Goal: Transaction & Acquisition: Book appointment/travel/reservation

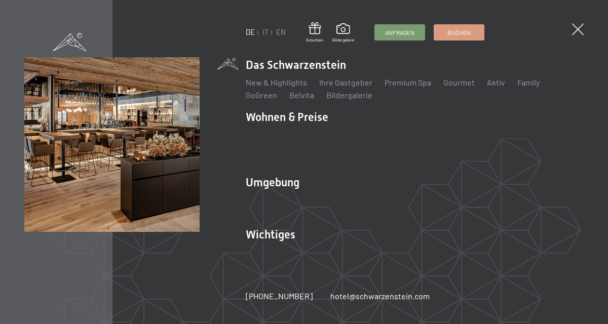
click at [571, 41] on div "DE IT EN Gutschein Bildergalerie Anfragen Buchen DE IT EN Das Schwarzenstein Ne…" at bounding box center [304, 162] width 608 height 324
click at [575, 33] on span at bounding box center [578, 29] width 12 height 12
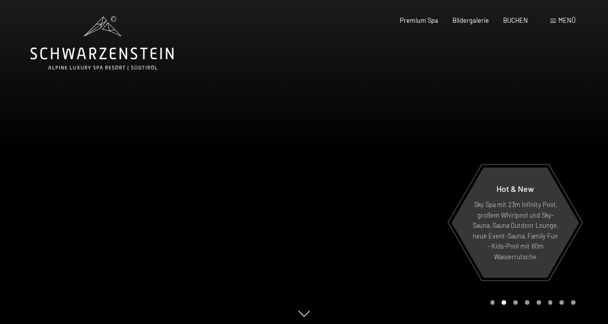
click at [69, 62] on icon at bounding box center [101, 43] width 143 height 54
click at [553, 22] on span at bounding box center [553, 21] width 6 height 5
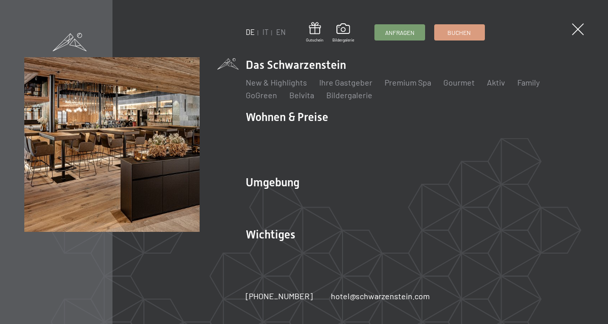
click at [277, 121] on li "Wohnen & Preise Inklusivleistungen Zimmer & Preise Liste Angebote Liste Familie…" at bounding box center [415, 137] width 338 height 57
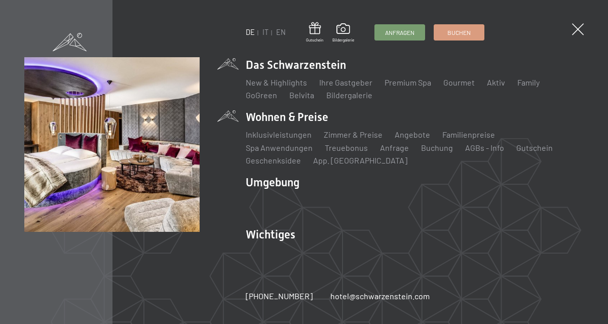
click at [408, 139] on link "Angebote" at bounding box center [412, 135] width 35 height 10
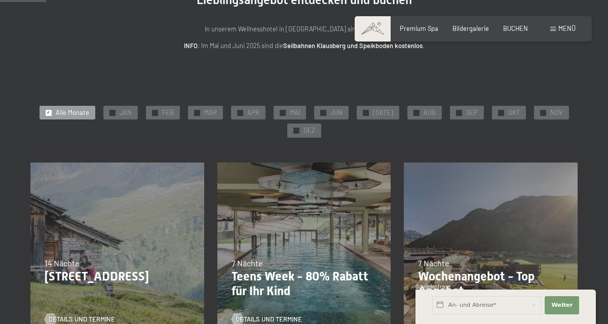
scroll to position [102, 0]
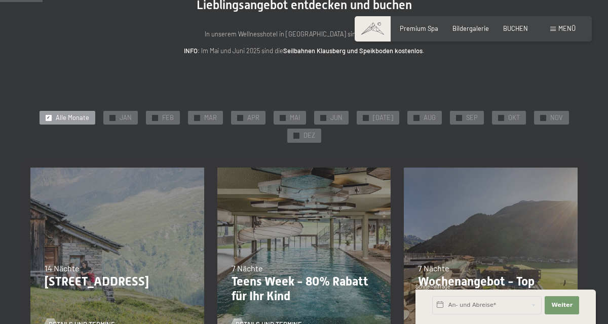
click at [499, 120] on span "✓" at bounding box center [501, 118] width 4 height 6
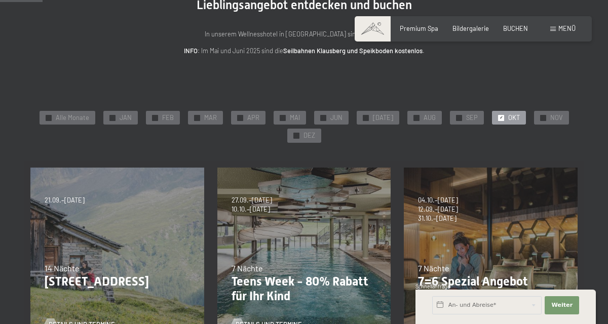
click at [498, 121] on div at bounding box center [501, 118] width 6 height 6
click at [541, 120] on span "✓" at bounding box center [543, 118] width 4 height 6
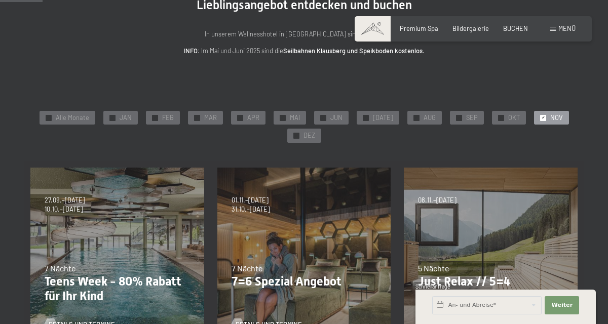
click at [296, 137] on span "✓" at bounding box center [296, 136] width 4 height 6
click at [550, 120] on span "NOV" at bounding box center [556, 117] width 13 height 9
click at [305, 137] on span "DEZ" at bounding box center [309, 135] width 12 height 9
click at [550, 121] on span "NOV" at bounding box center [556, 117] width 13 height 9
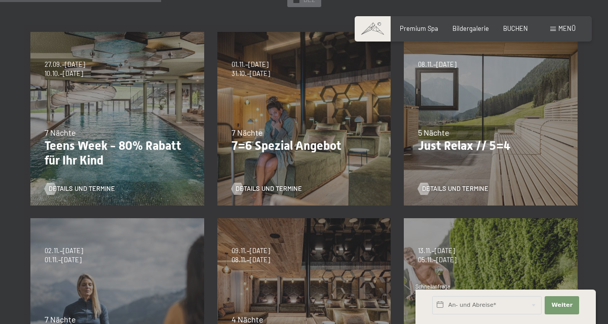
scroll to position [240, 0]
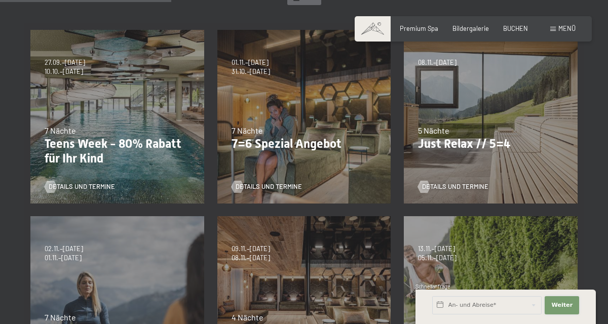
click at [561, 309] on span "Weiter" at bounding box center [561, 305] width 21 height 8
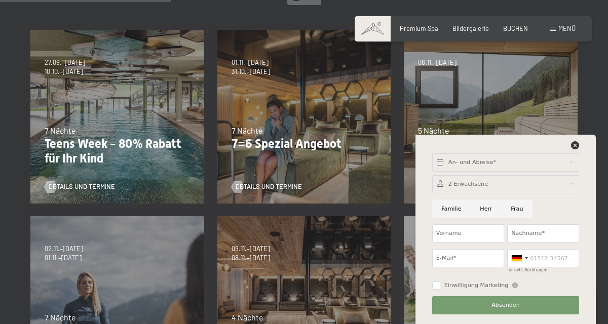
click at [577, 149] on icon at bounding box center [575, 145] width 8 height 8
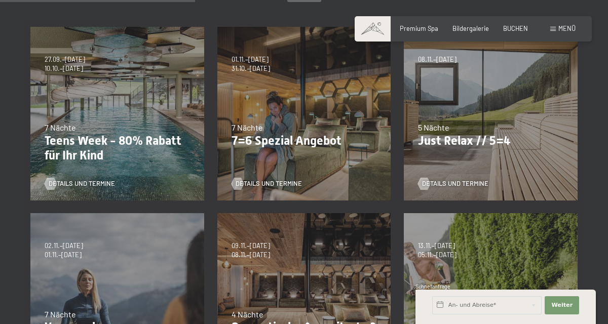
scroll to position [0, 0]
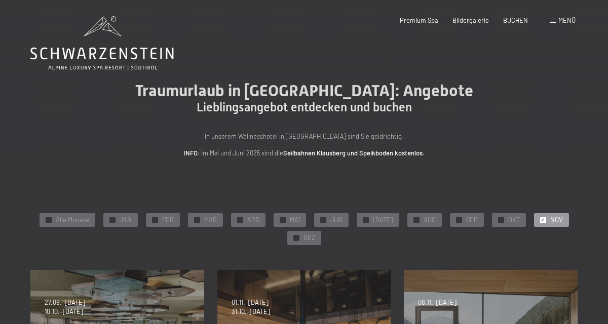
click at [52, 219] on div at bounding box center [49, 220] width 6 height 6
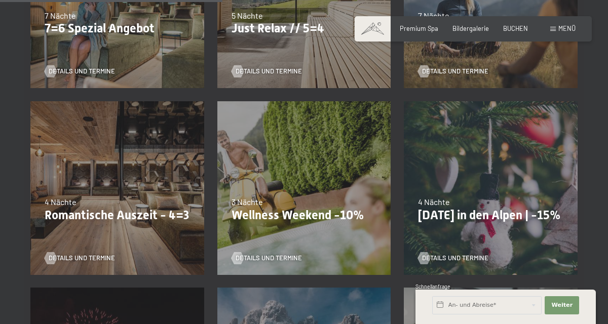
scroll to position [567, 0]
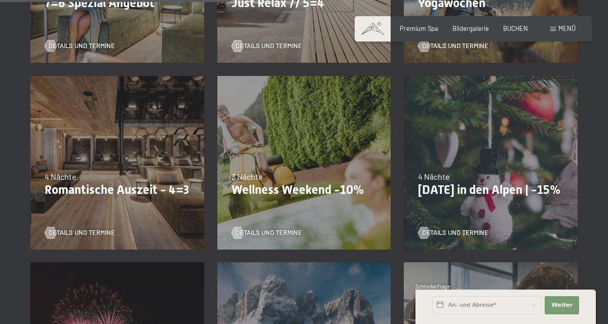
click at [55, 233] on span "Details und Termine" at bounding box center [82, 232] width 66 height 9
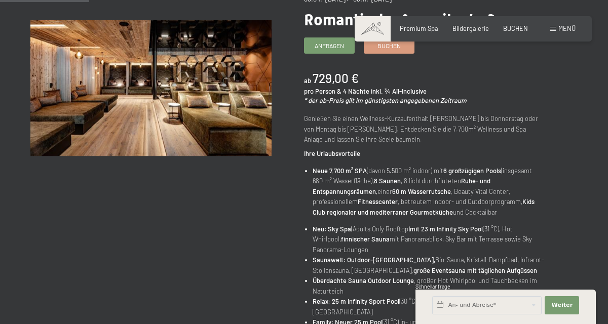
scroll to position [131, 0]
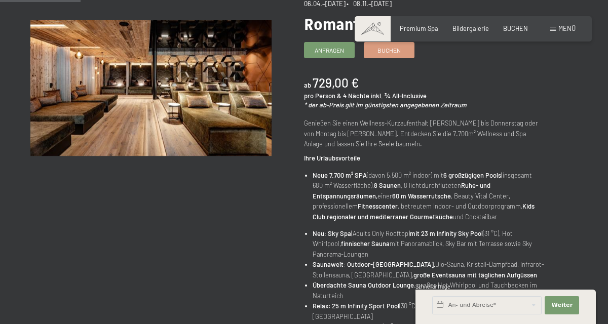
click at [397, 53] on span "Buchen" at bounding box center [388, 50] width 23 height 9
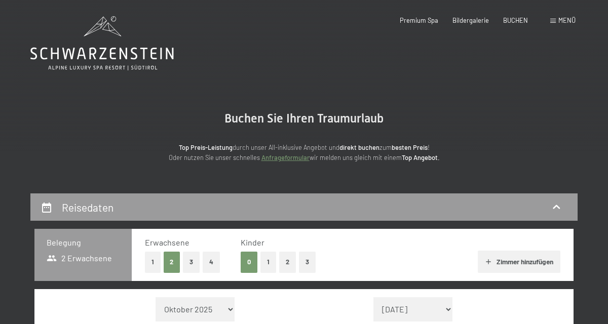
select select "[DATE]"
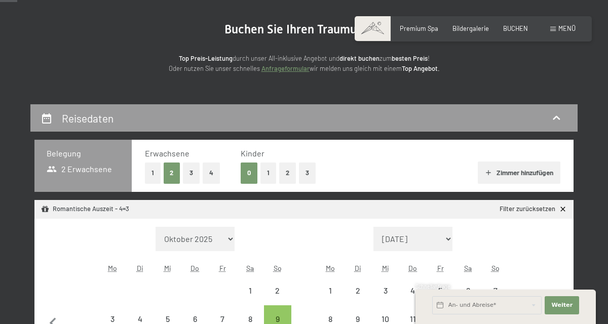
select select "[DATE]"
select select "2025-12-01"
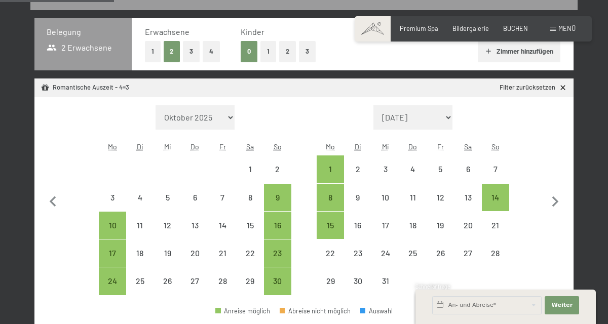
scroll to position [211, 0]
click at [111, 257] on div "17" at bounding box center [112, 261] width 25 height 25
select select "2025-11-01"
select select "2025-12-01"
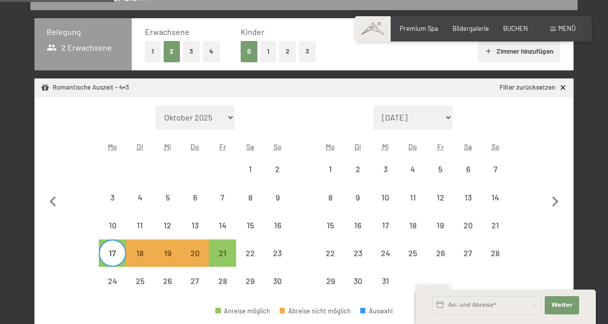
click at [111, 258] on div "17" at bounding box center [112, 261] width 25 height 25
select select "2025-11-01"
select select "2025-12-01"
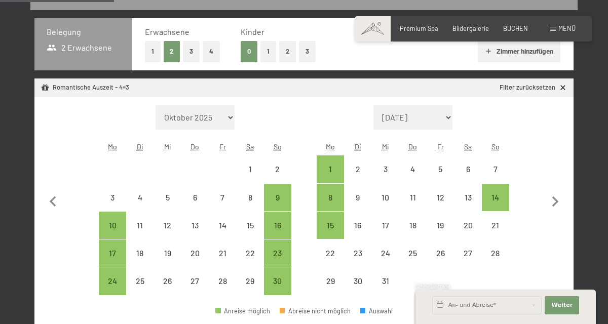
click at [275, 222] on div "16" at bounding box center [277, 233] width 25 height 25
select select "2025-11-01"
select select "2025-12-01"
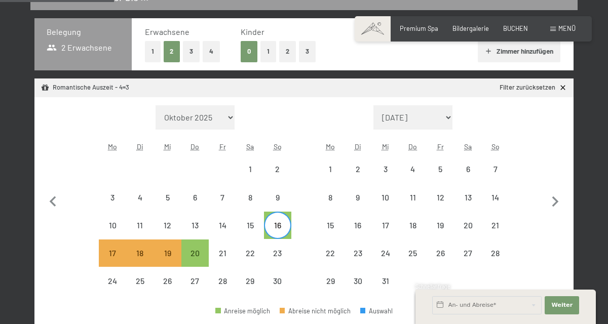
click at [283, 233] on div "16" at bounding box center [277, 233] width 25 height 25
select select "2025-11-01"
select select "2025-12-01"
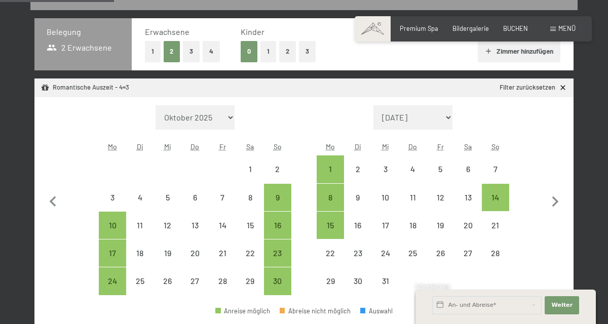
click at [277, 233] on div "16" at bounding box center [277, 233] width 25 height 25
select select "2025-11-01"
select select "2025-12-01"
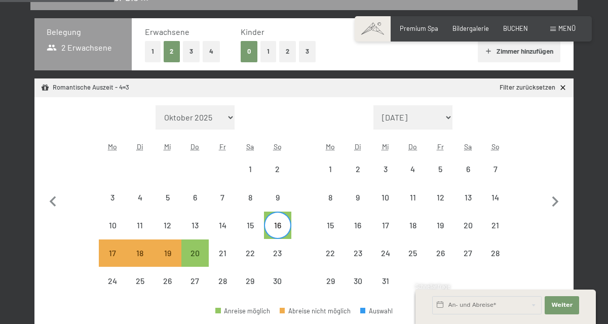
click at [193, 257] on div "20" at bounding box center [194, 261] width 25 height 25
select select "2025-11-01"
select select "2025-12-01"
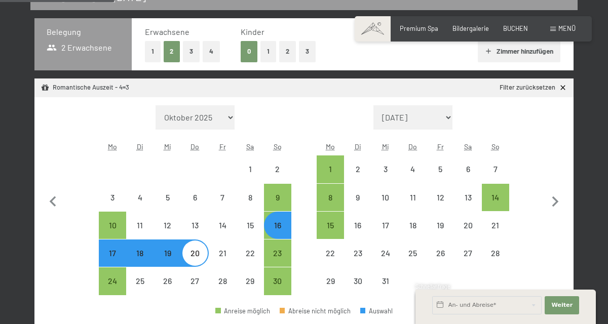
select select "2025-11-01"
select select "2025-12-01"
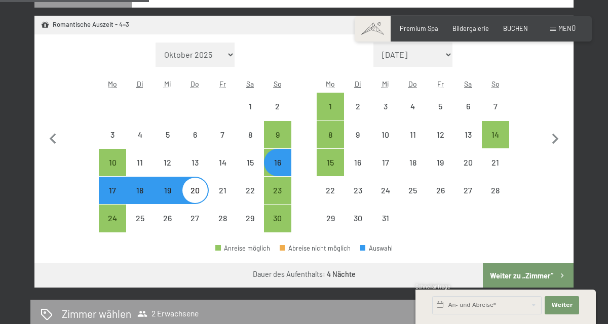
scroll to position [276, 0]
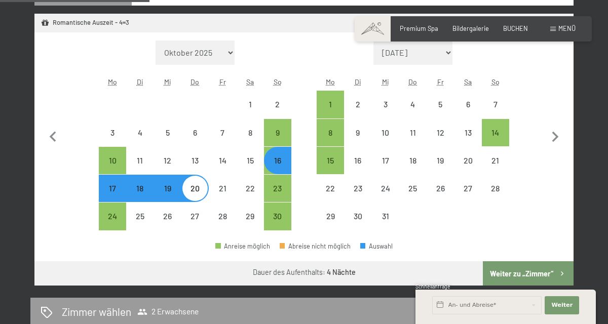
click at [559, 281] on button "Weiter zu „Zimmer“" at bounding box center [528, 273] width 91 height 24
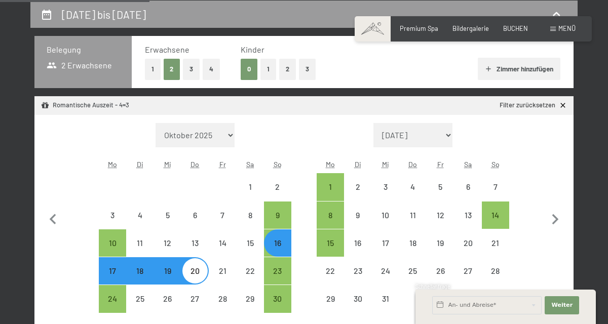
select select "[DATE]"
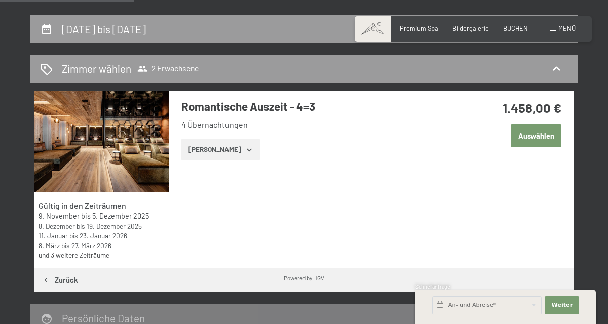
scroll to position [173, 0]
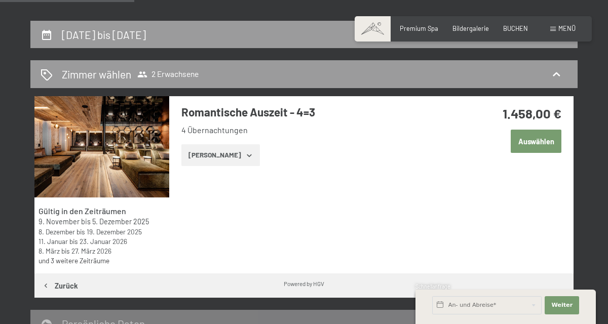
click at [555, 82] on div "Zimmer wählen 2 Erwachsene" at bounding box center [303, 74] width 547 height 28
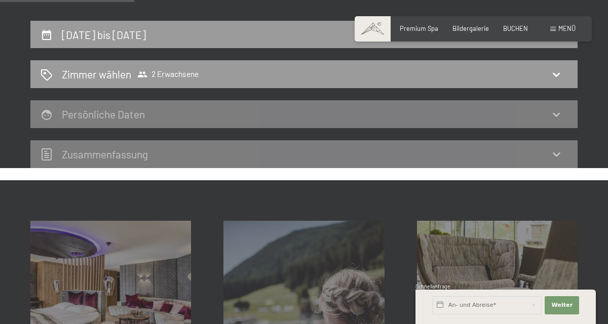
click at [563, 84] on div "Zimmer wählen 2 Erwachsene" at bounding box center [303, 74] width 547 height 28
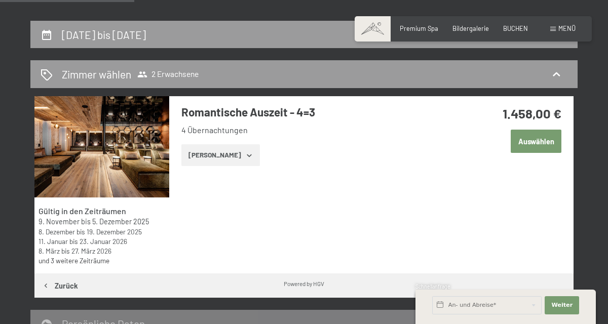
click at [210, 158] on button "[PERSON_NAME]" at bounding box center [220, 155] width 79 height 22
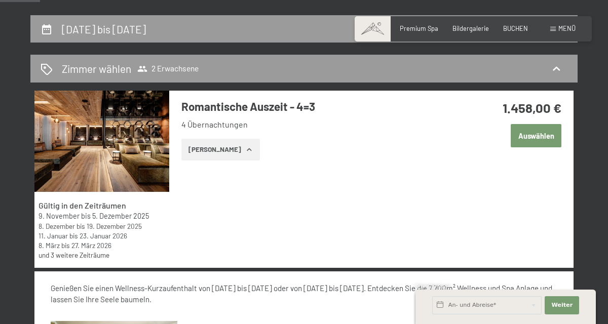
scroll to position [207, 0]
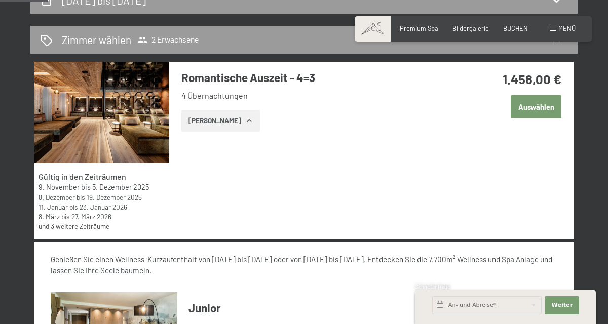
click at [126, 137] on img at bounding box center [101, 112] width 135 height 101
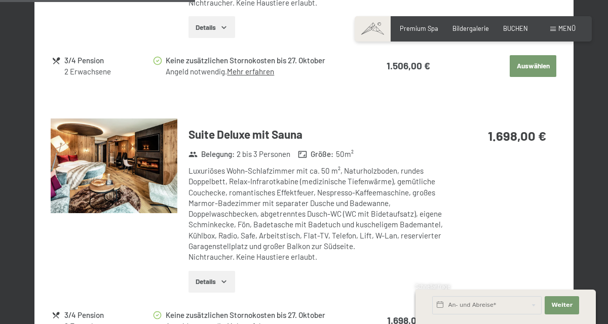
scroll to position [837, 0]
click at [220, 291] on button "Details" at bounding box center [211, 281] width 46 height 22
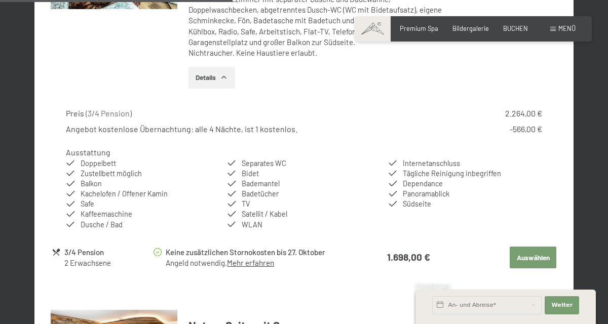
scroll to position [1040, 0]
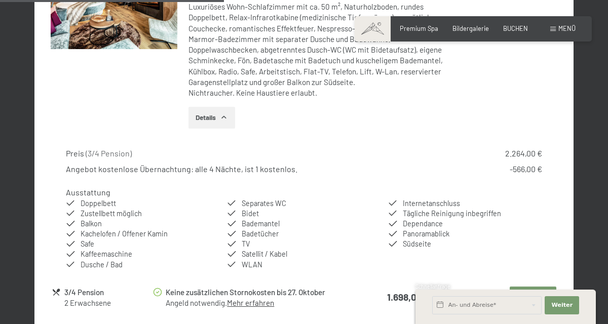
click at [545, 303] on button "Auswählen" at bounding box center [533, 298] width 47 height 22
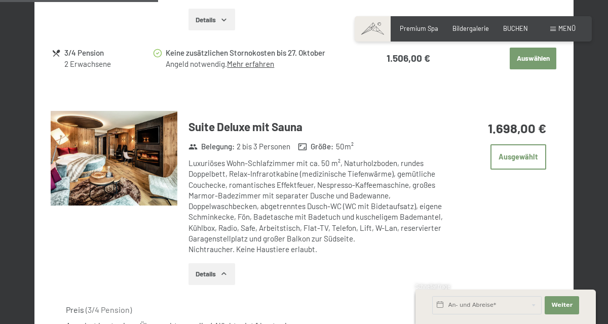
scroll to position [844, 0]
click at [128, 177] on img at bounding box center [114, 157] width 127 height 95
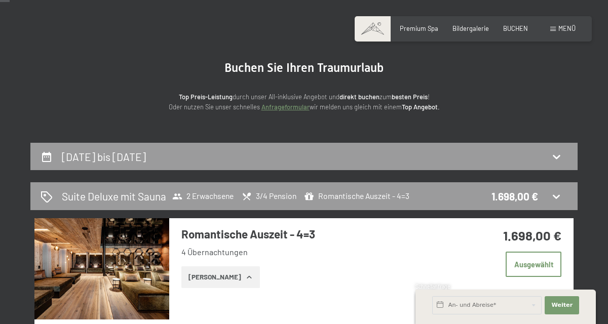
scroll to position [50, 0]
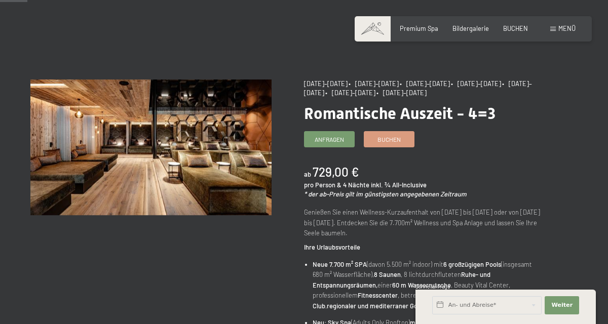
scroll to position [53, 0]
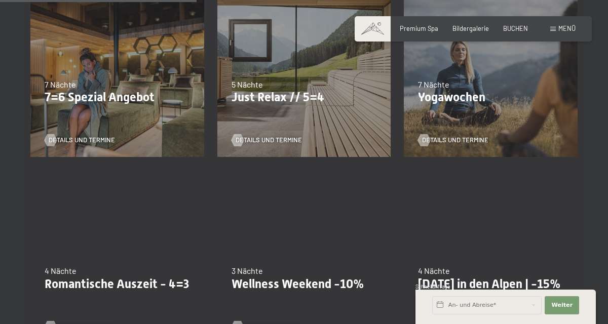
scroll to position [473, 0]
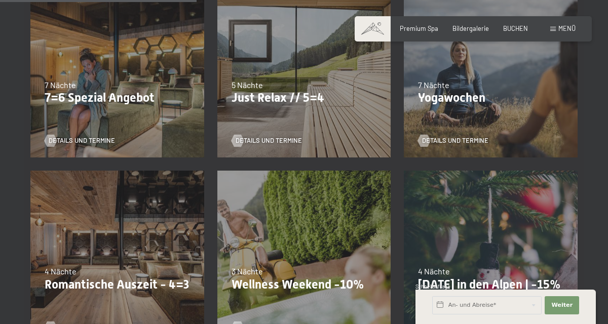
click at [331, 104] on p "Just Relax // 5=4" at bounding box center [303, 98] width 145 height 15
click at [276, 142] on span "Details und Termine" at bounding box center [269, 140] width 66 height 9
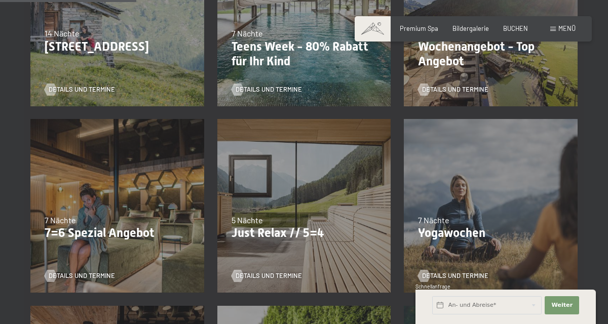
scroll to position [336, 0]
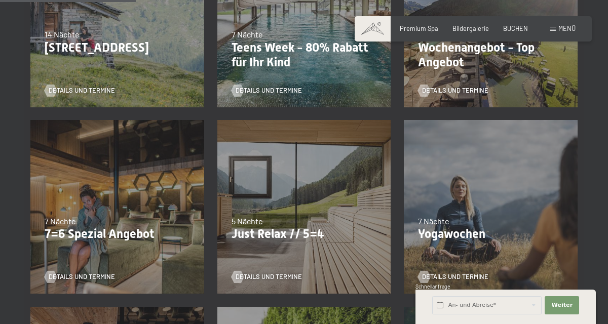
click at [74, 225] on span "7 Nächte" at bounding box center [60, 221] width 31 height 10
click at [54, 282] on div at bounding box center [50, 277] width 7 height 12
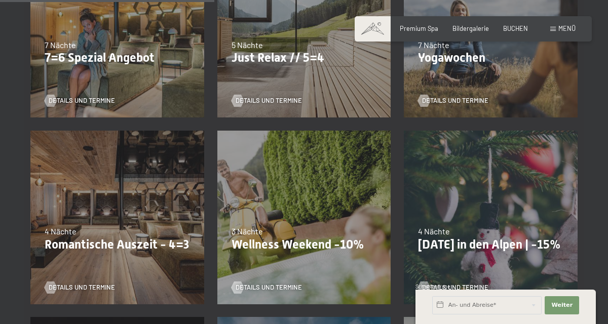
scroll to position [515, 0]
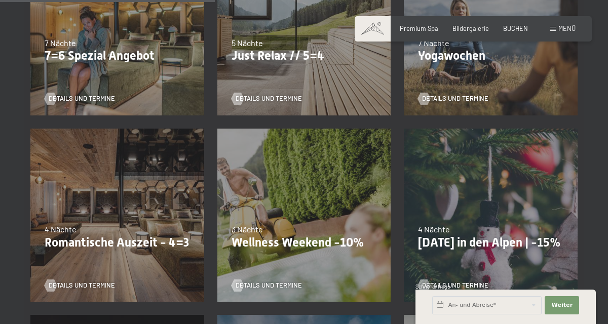
click at [145, 237] on p "Romantische Auszeit - 4=3" at bounding box center [117, 243] width 145 height 15
click at [54, 290] on div at bounding box center [50, 286] width 7 height 12
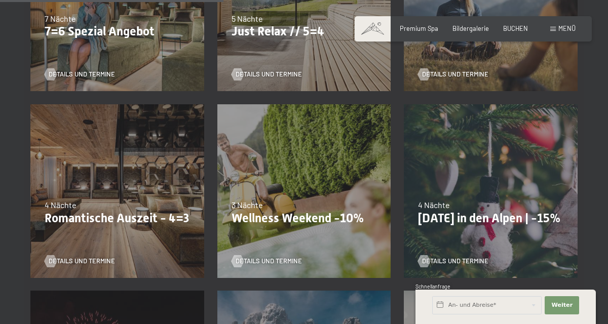
scroll to position [563, 0]
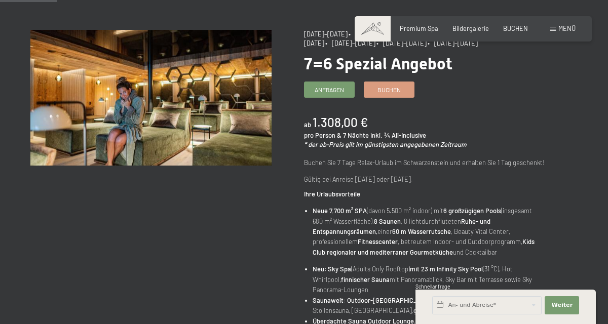
scroll to position [93, 0]
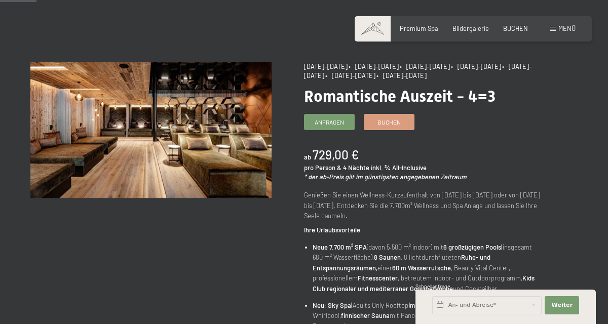
scroll to position [59, 0]
click at [394, 125] on span "Buchen" at bounding box center [388, 123] width 23 height 9
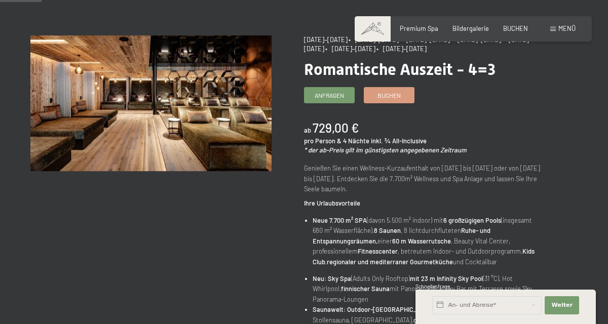
scroll to position [64, 0]
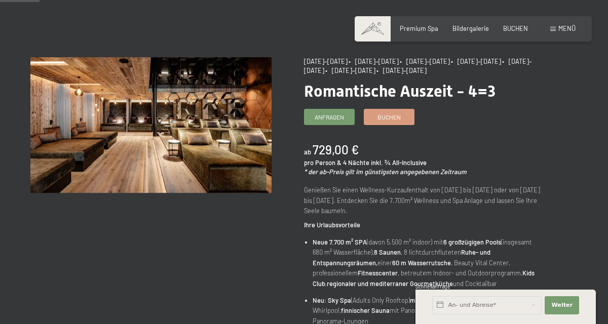
click at [396, 118] on span "Buchen" at bounding box center [388, 117] width 23 height 9
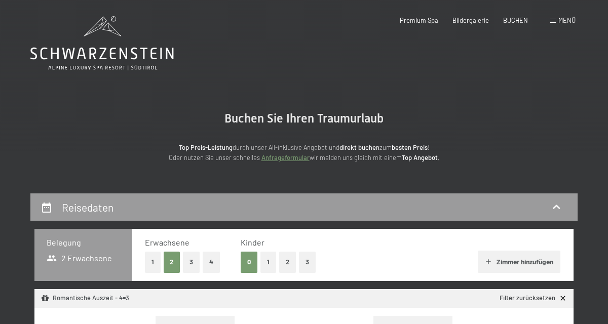
select select "[DATE]"
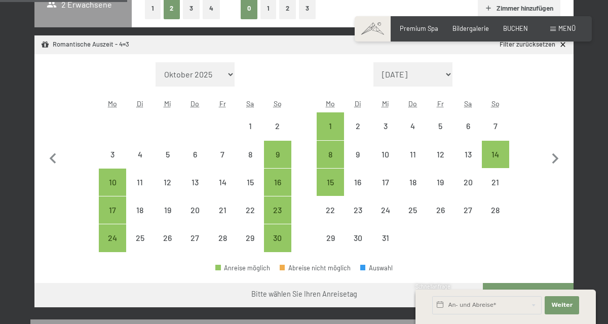
scroll to position [255, 0]
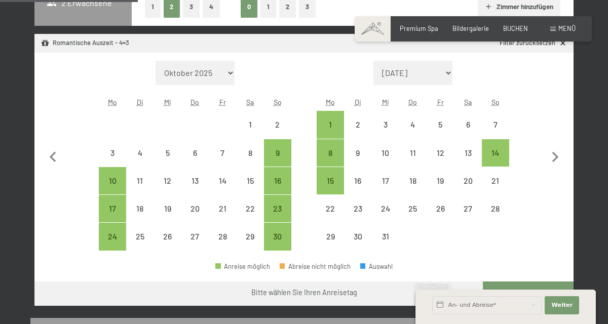
click at [283, 185] on div "16" at bounding box center [277, 189] width 25 height 25
select select "[DATE]"
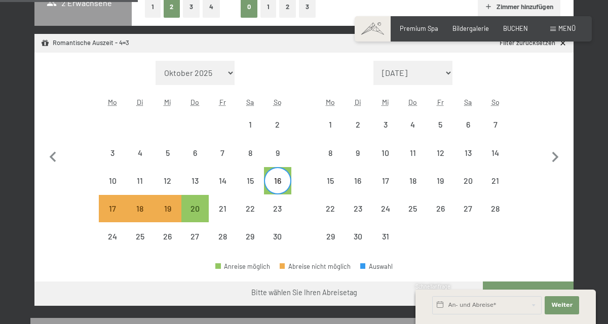
click at [196, 210] on div "20" at bounding box center [194, 217] width 25 height 25
select select "[DATE]"
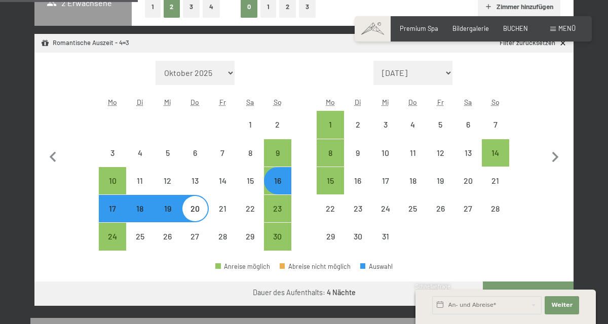
select select "[DATE]"
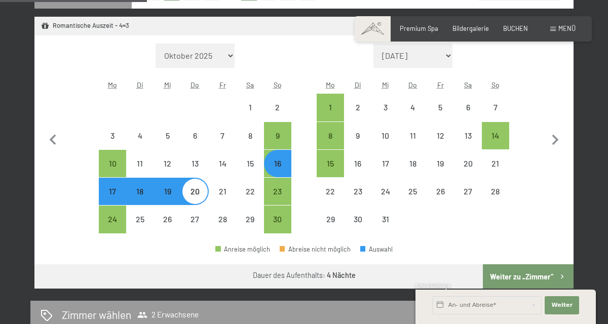
scroll to position [274, 0]
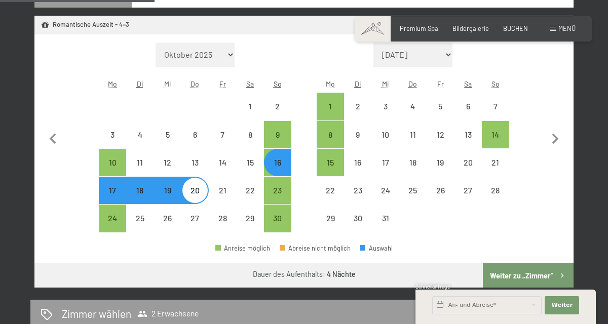
click at [280, 168] on div "16" at bounding box center [277, 171] width 25 height 25
select select "[DATE]"
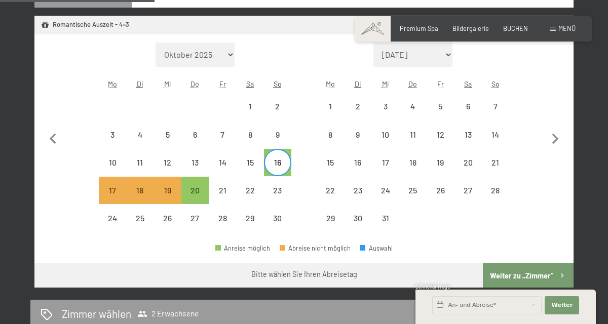
click at [283, 161] on div "16" at bounding box center [277, 171] width 25 height 25
select select "[DATE]"
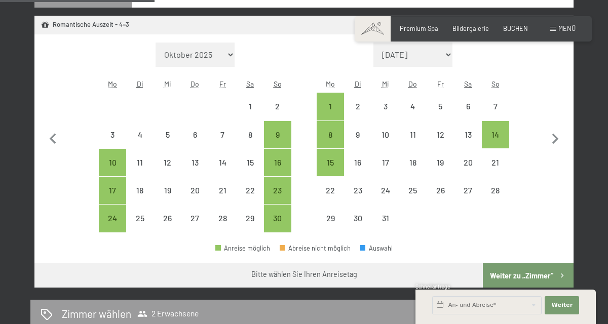
click at [283, 162] on div "16" at bounding box center [277, 171] width 25 height 25
select select "[DATE]"
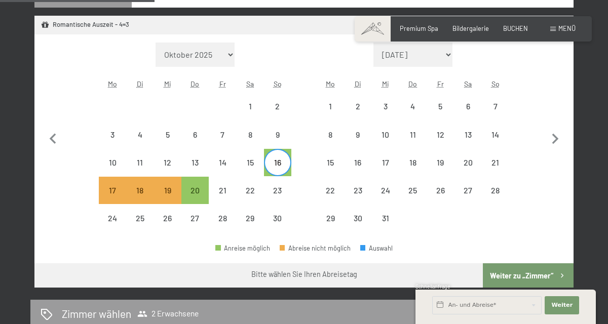
click at [104, 199] on div "17" at bounding box center [112, 198] width 25 height 25
select select "[DATE]"
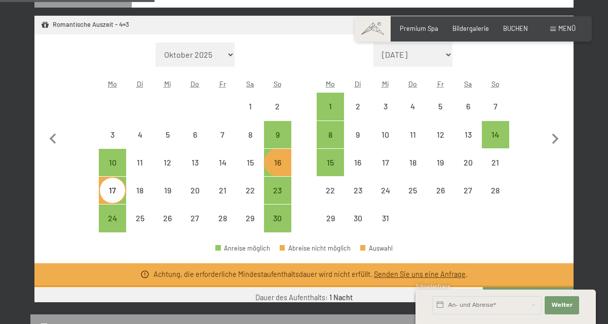
select select "[DATE]"
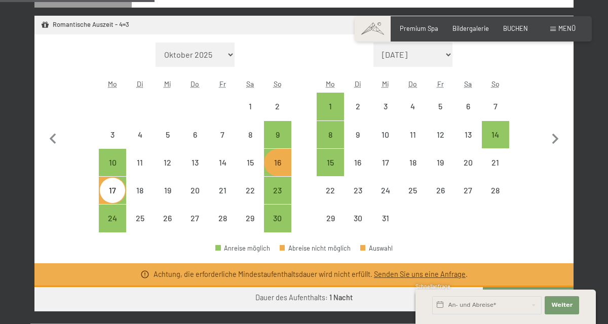
click at [113, 195] on div "17" at bounding box center [112, 198] width 25 height 25
select select "[DATE]"
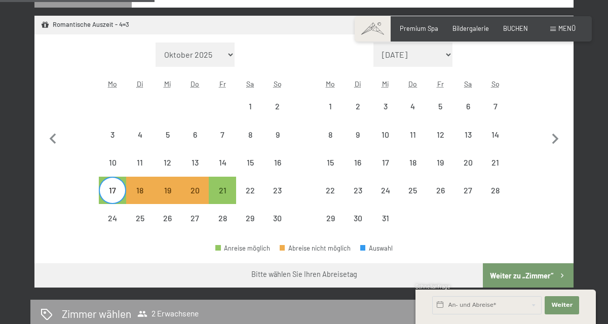
click at [226, 191] on div "21" at bounding box center [222, 198] width 25 height 25
select select "2025-11-01"
select select "2025-12-01"
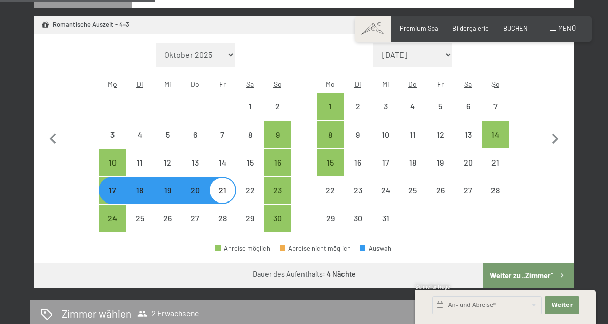
select select "2025-11-01"
select select "2025-12-01"
click at [546, 280] on button "Weiter zu „Zimmer“" at bounding box center [528, 275] width 91 height 24
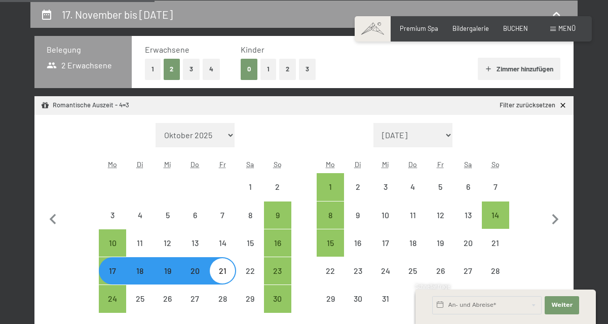
select select "2025-11-01"
select select "2025-12-01"
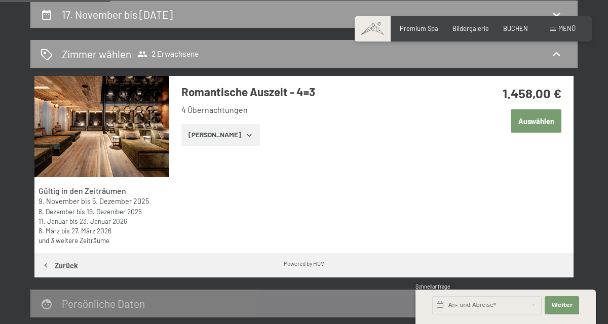
click at [537, 127] on button "Auswählen" at bounding box center [536, 120] width 51 height 23
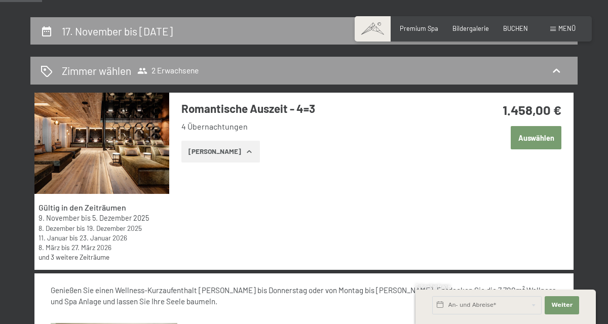
scroll to position [173, 0]
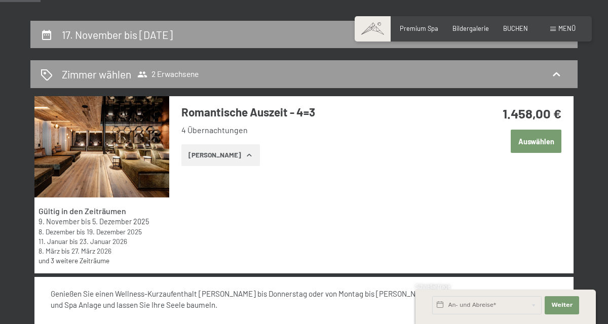
click at [542, 145] on button "Auswählen" at bounding box center [536, 141] width 51 height 23
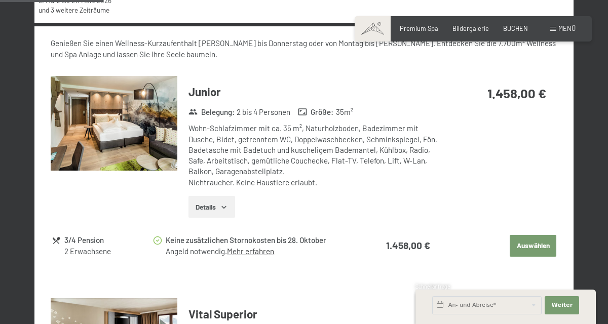
scroll to position [446, 0]
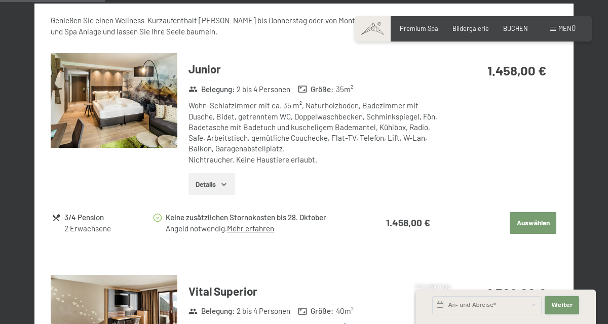
click at [566, 307] on span "Weiter" at bounding box center [561, 305] width 21 height 8
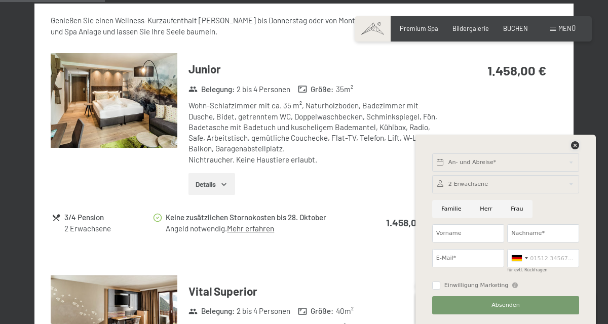
click at [574, 147] on icon at bounding box center [575, 145] width 8 height 8
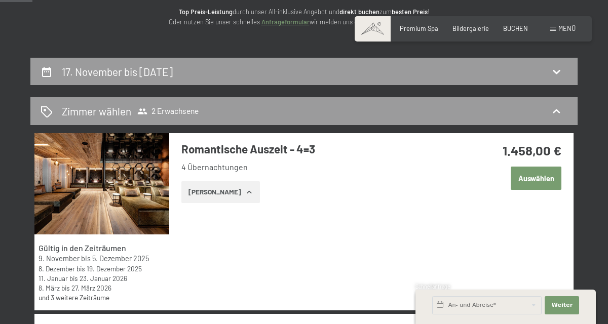
scroll to position [140, 0]
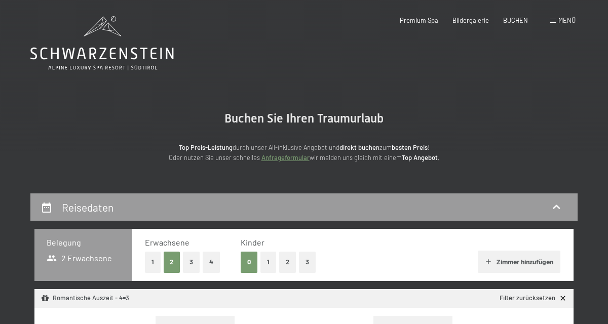
select select "[DATE]"
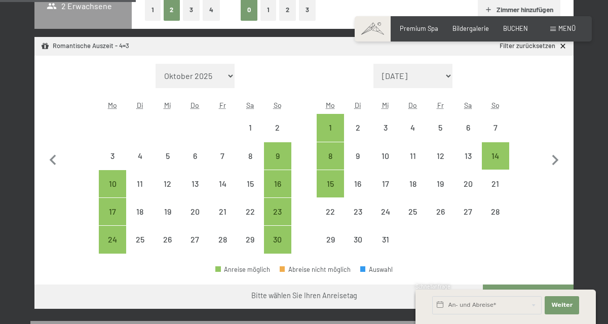
scroll to position [252, 0]
click at [277, 189] on div "16" at bounding box center [277, 192] width 25 height 25
select select "[DATE]"
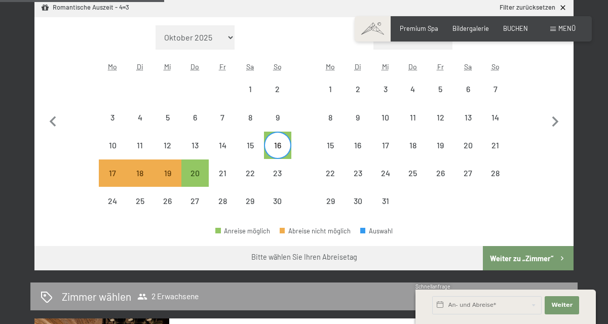
click at [538, 266] on button "Weiter zu „Zimmer“" at bounding box center [528, 258] width 91 height 24
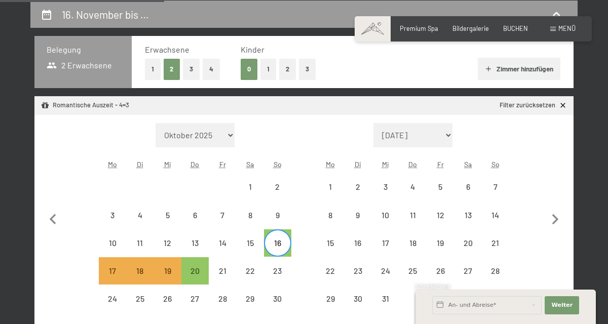
select select "[DATE]"
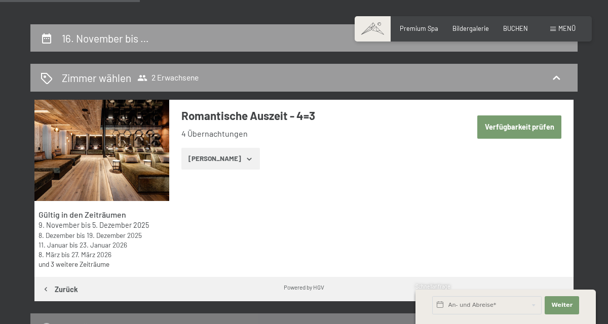
scroll to position [169, 0]
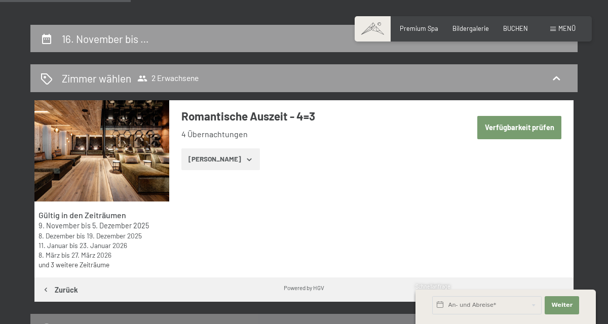
click at [531, 132] on button "Verfügbarkeit prüfen" at bounding box center [519, 127] width 84 height 23
select select "[DATE]"
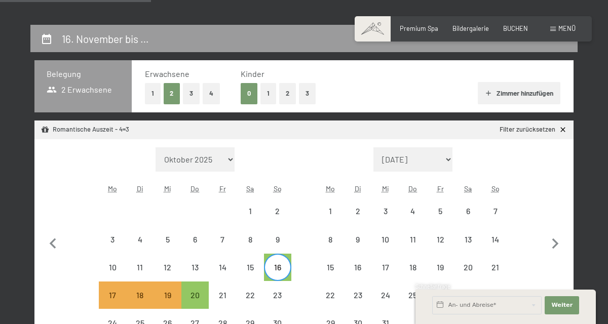
scroll to position [193, 0]
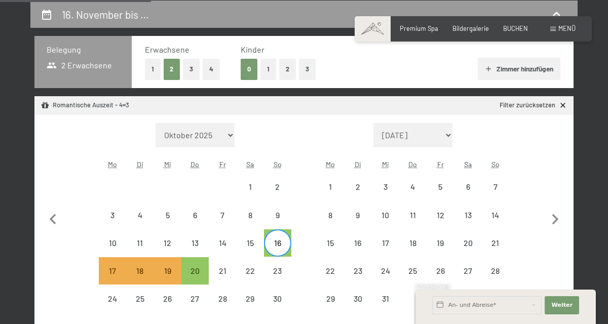
click at [199, 275] on div "20" at bounding box center [194, 279] width 25 height 25
select select "[DATE]"
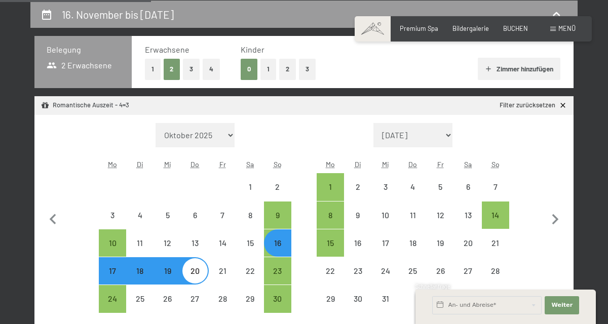
select select "[DATE]"
click at [568, 307] on span "Weiter" at bounding box center [561, 305] width 21 height 8
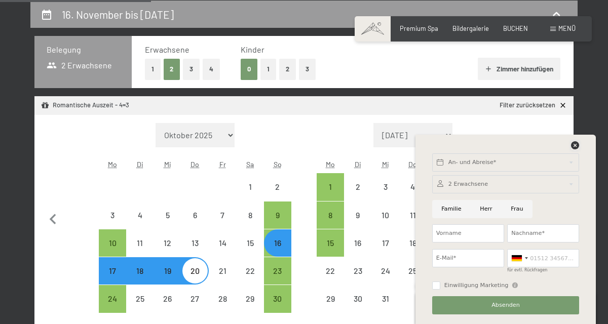
click at [576, 145] on icon at bounding box center [575, 145] width 8 height 8
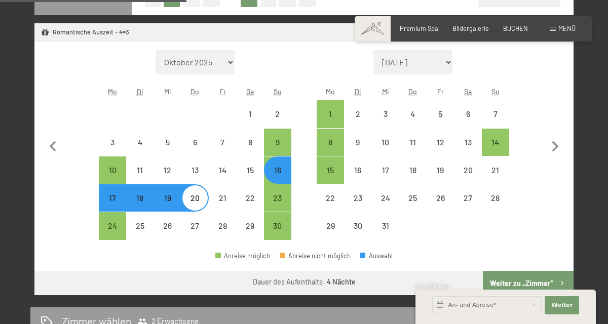
click at [533, 287] on button "Weiter zu „Zimmer“" at bounding box center [528, 283] width 91 height 24
select select "2025-11-01"
select select "2025-12-01"
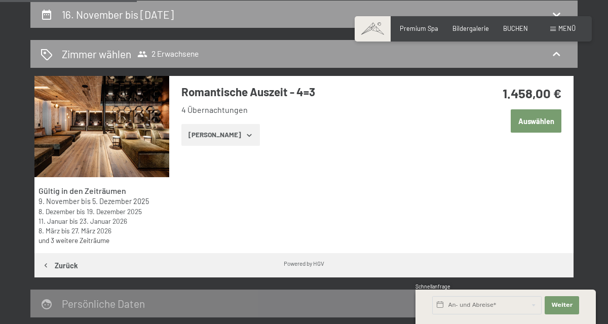
click at [540, 122] on button "Auswählen" at bounding box center [536, 120] width 51 height 23
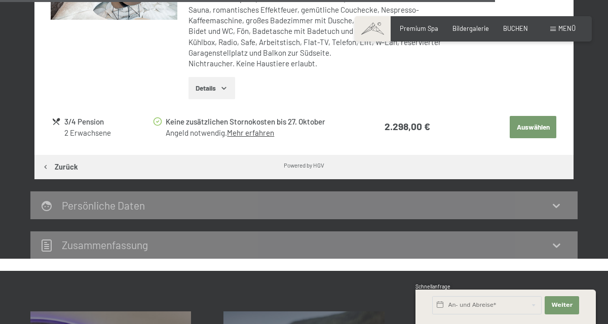
scroll to position [2099, 0]
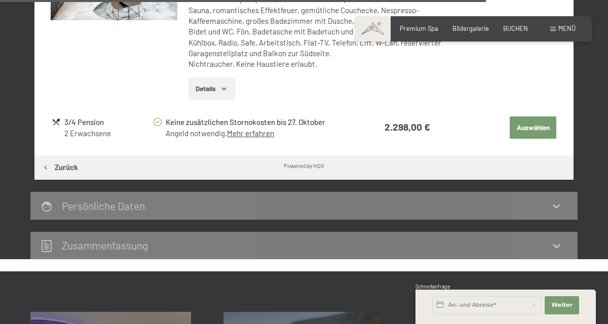
click at [567, 204] on div "Persönliche Daten" at bounding box center [303, 206] width 547 height 28
click at [561, 199] on div "Persönliche Daten" at bounding box center [304, 206] width 527 height 15
click at [562, 200] on icon at bounding box center [556, 206] width 12 height 12
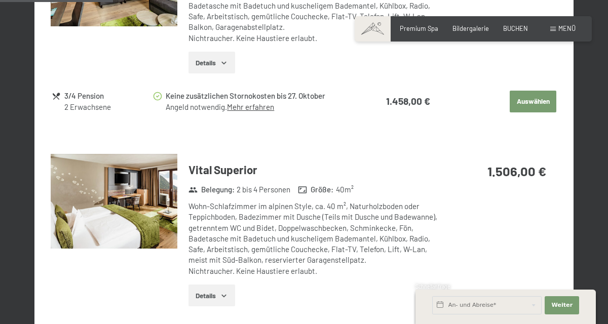
scroll to position [0, 0]
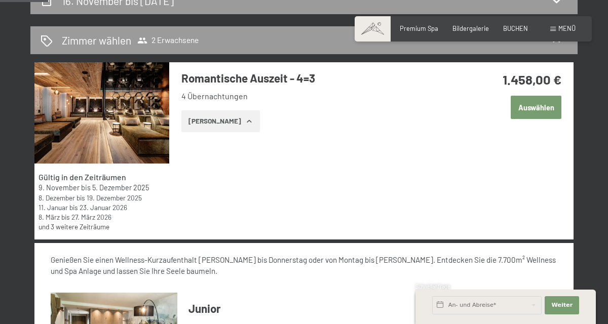
click at [536, 111] on button "Auswählen" at bounding box center [536, 107] width 51 height 23
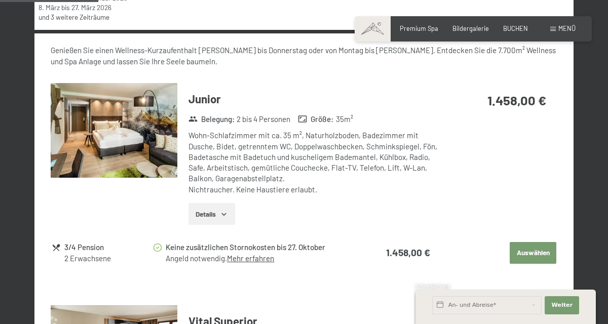
scroll to position [446, 0]
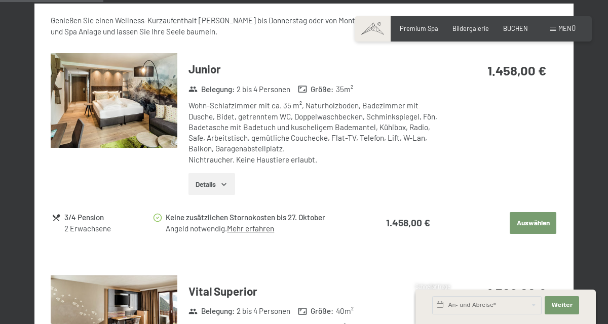
click at [534, 231] on button "Auswählen" at bounding box center [533, 223] width 47 height 22
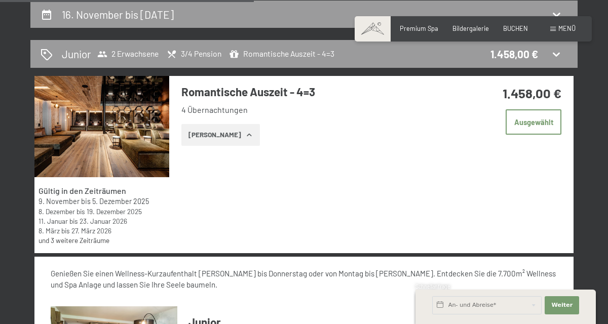
click at [543, 121] on button "Ausgewählt" at bounding box center [534, 121] width 56 height 25
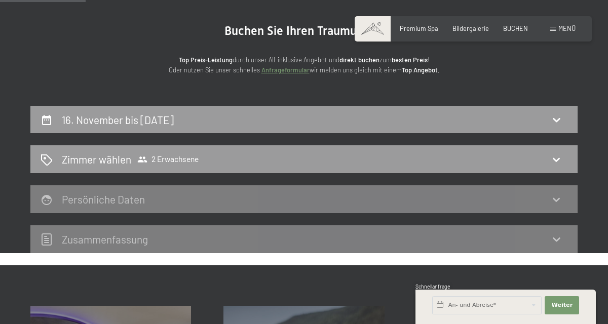
scroll to position [87, 0]
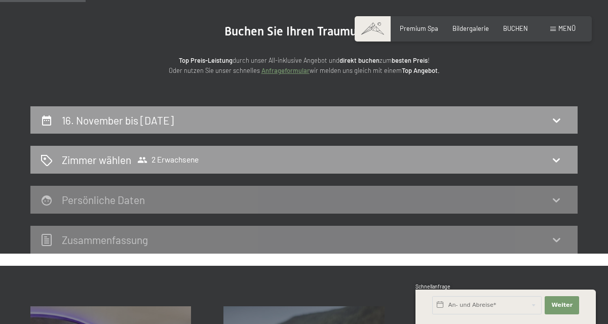
click at [554, 160] on icon at bounding box center [556, 161] width 7 height 4
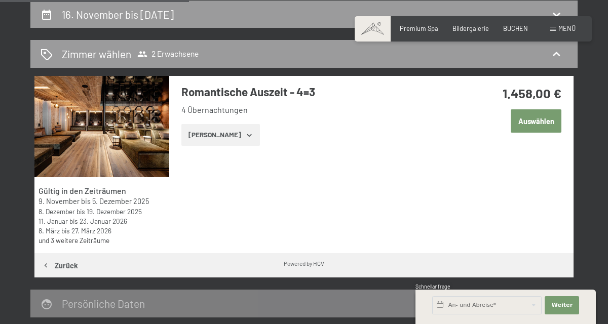
click at [542, 126] on button "Auswählen" at bounding box center [536, 120] width 51 height 23
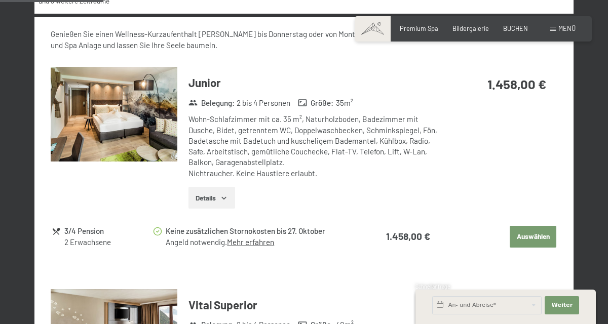
scroll to position [428, 0]
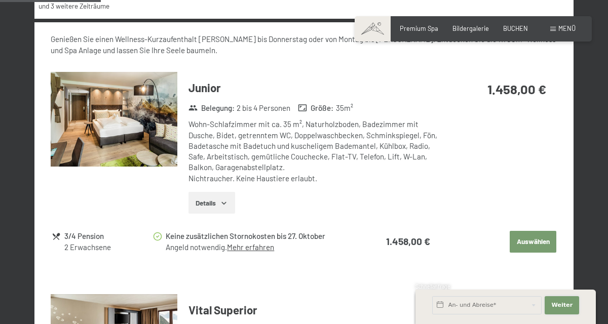
click at [564, 309] on span "Weiter" at bounding box center [561, 305] width 21 height 8
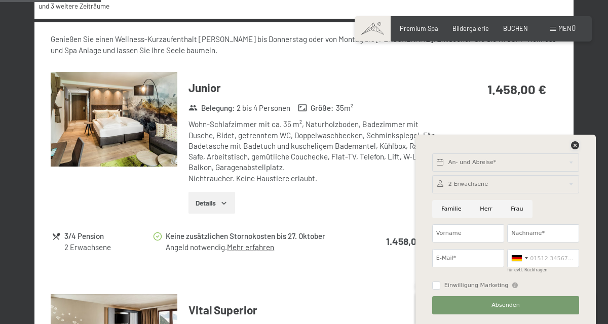
click at [575, 149] on icon at bounding box center [575, 145] width 8 height 8
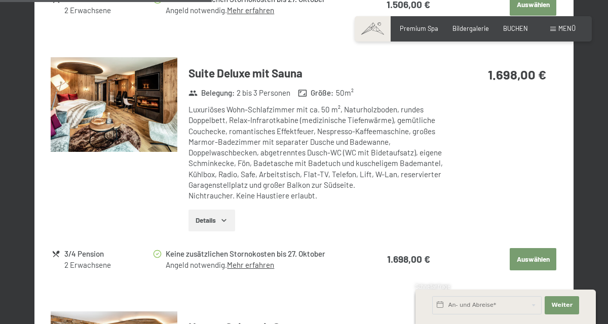
click at [543, 264] on button "Auswählen" at bounding box center [533, 259] width 47 height 22
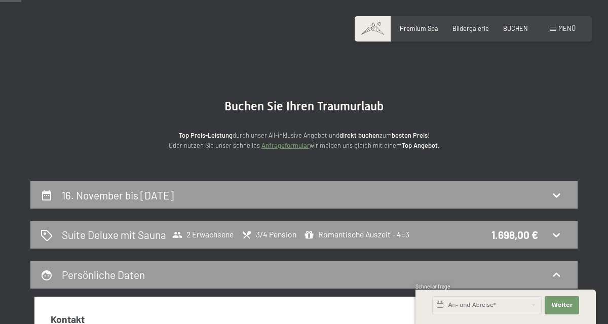
scroll to position [0, 0]
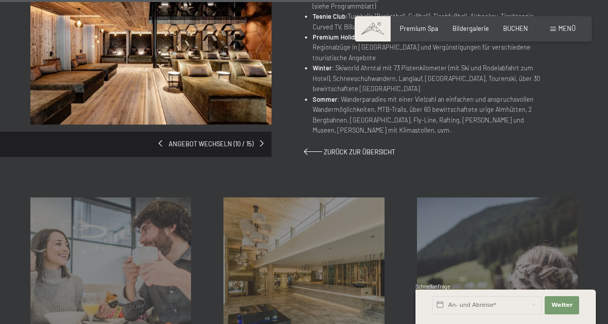
scroll to position [619, 0]
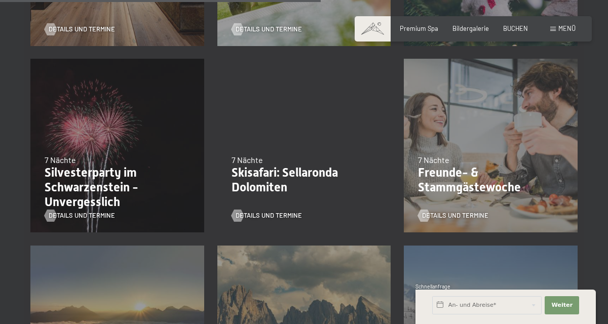
scroll to position [771, 0]
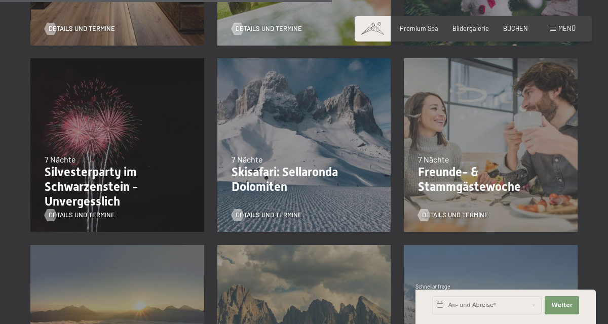
click at [57, 219] on span "Details und Termine" at bounding box center [82, 215] width 66 height 9
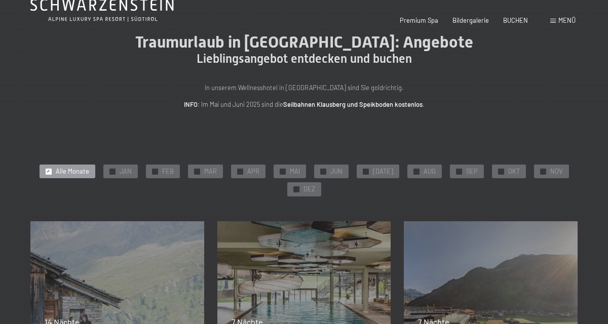
scroll to position [0, 0]
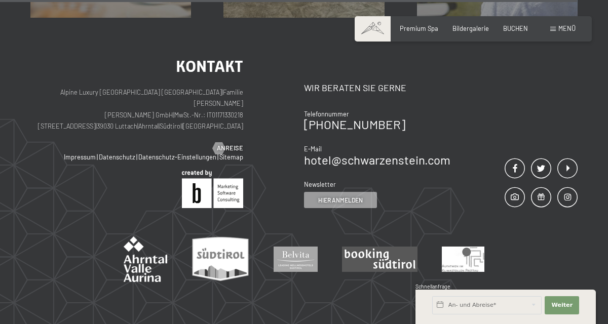
scroll to position [1094, 0]
